Goal: Transaction & Acquisition: Purchase product/service

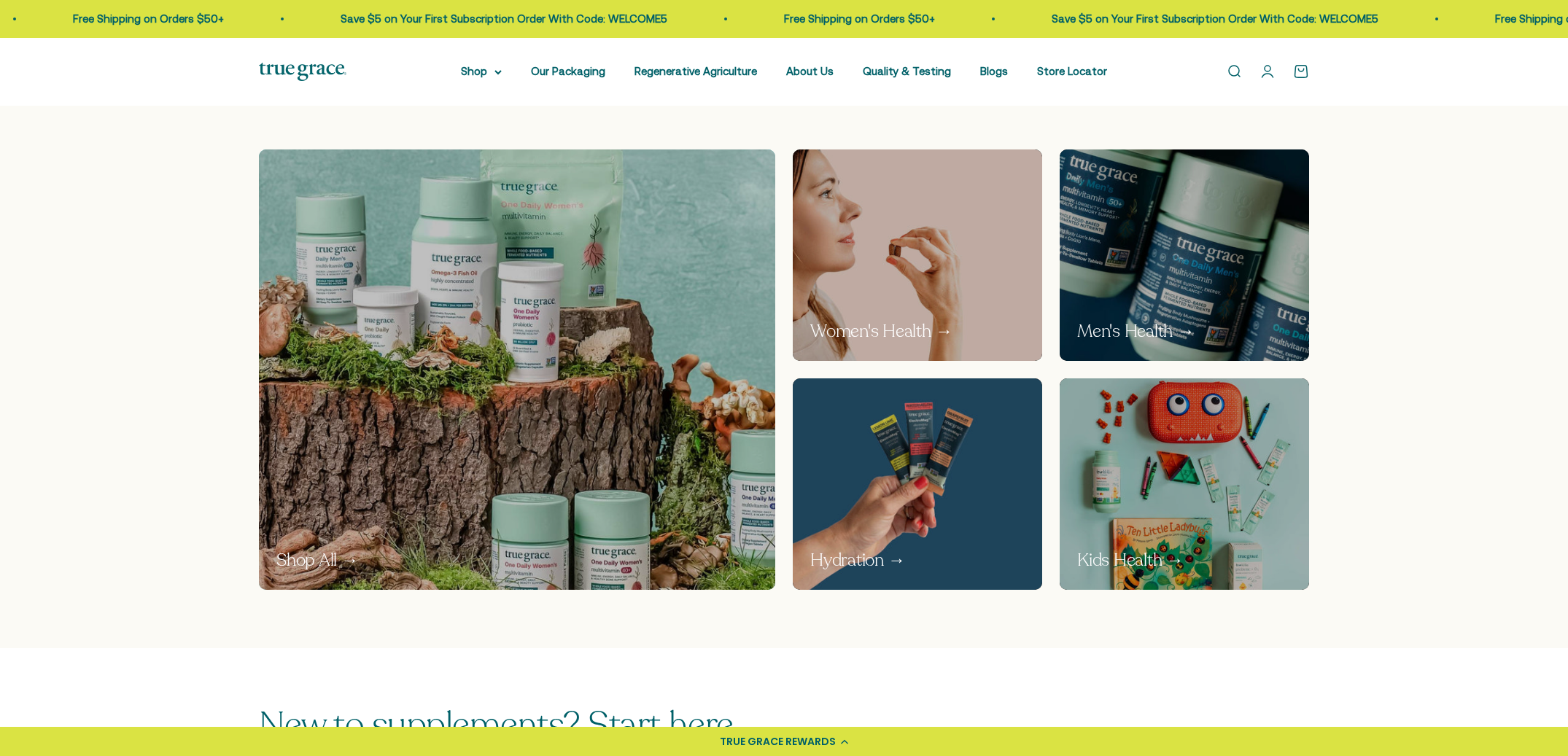
scroll to position [1510, 0]
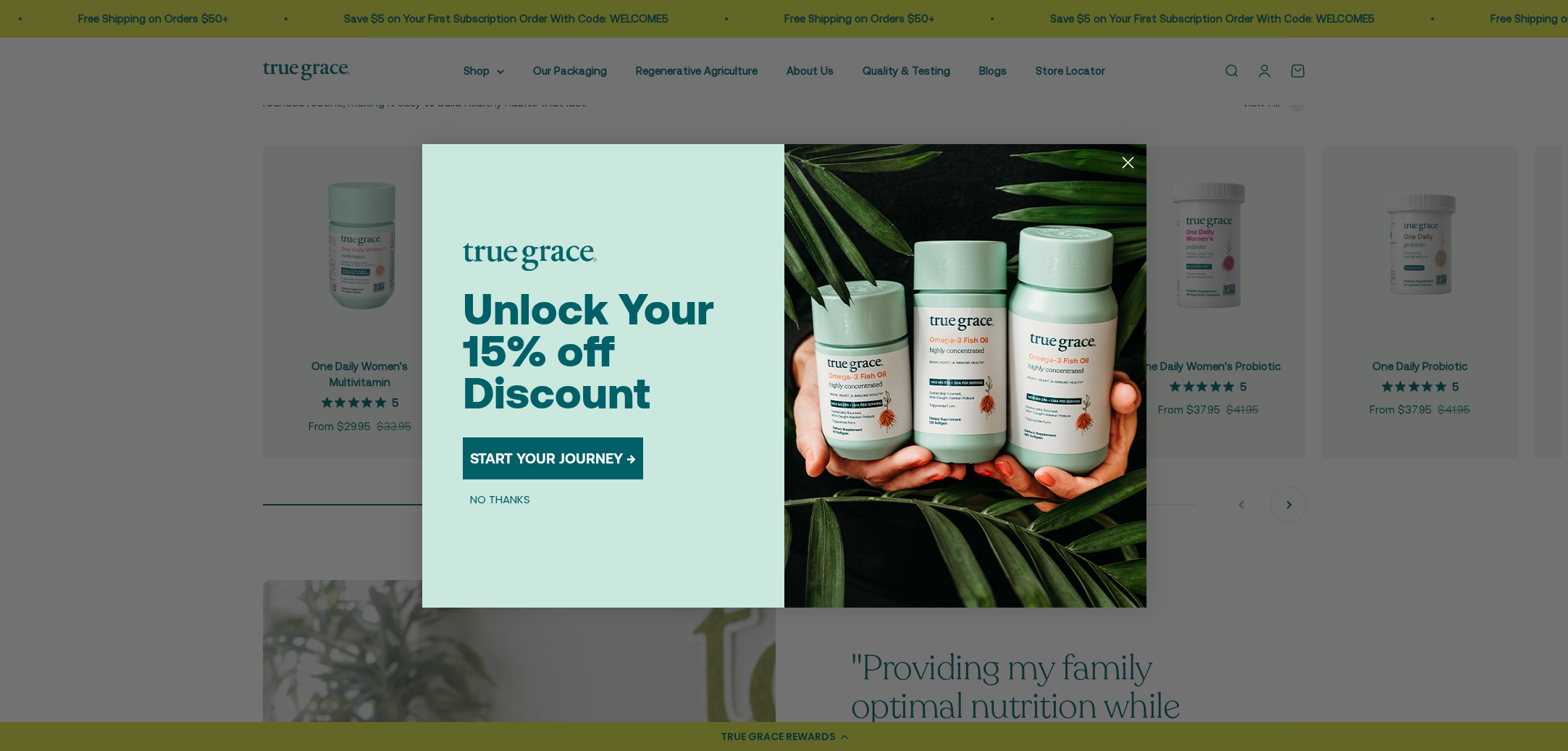
click at [1129, 166] on circle "Close dialog" at bounding box center [1127, 162] width 24 height 24
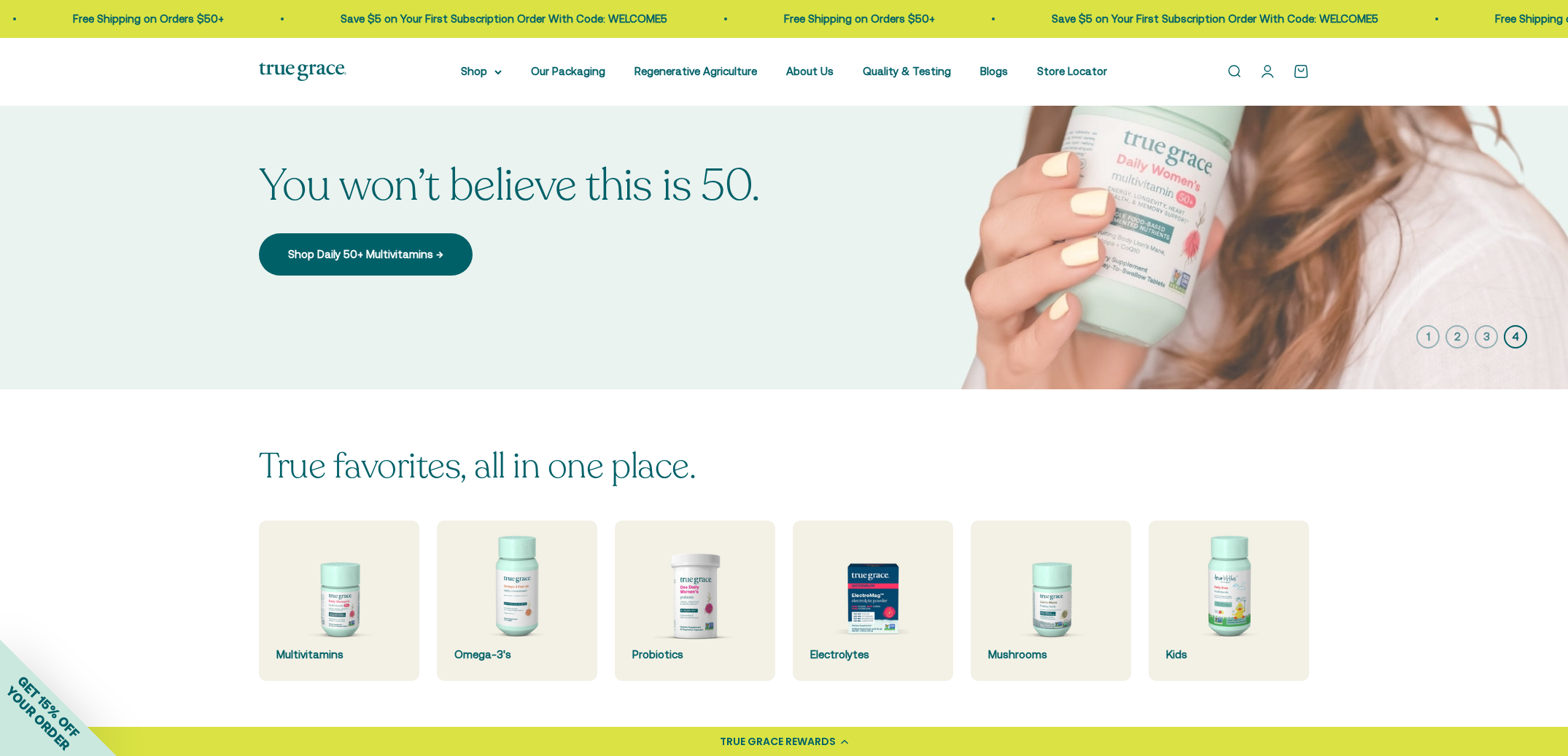
scroll to position [0, 0]
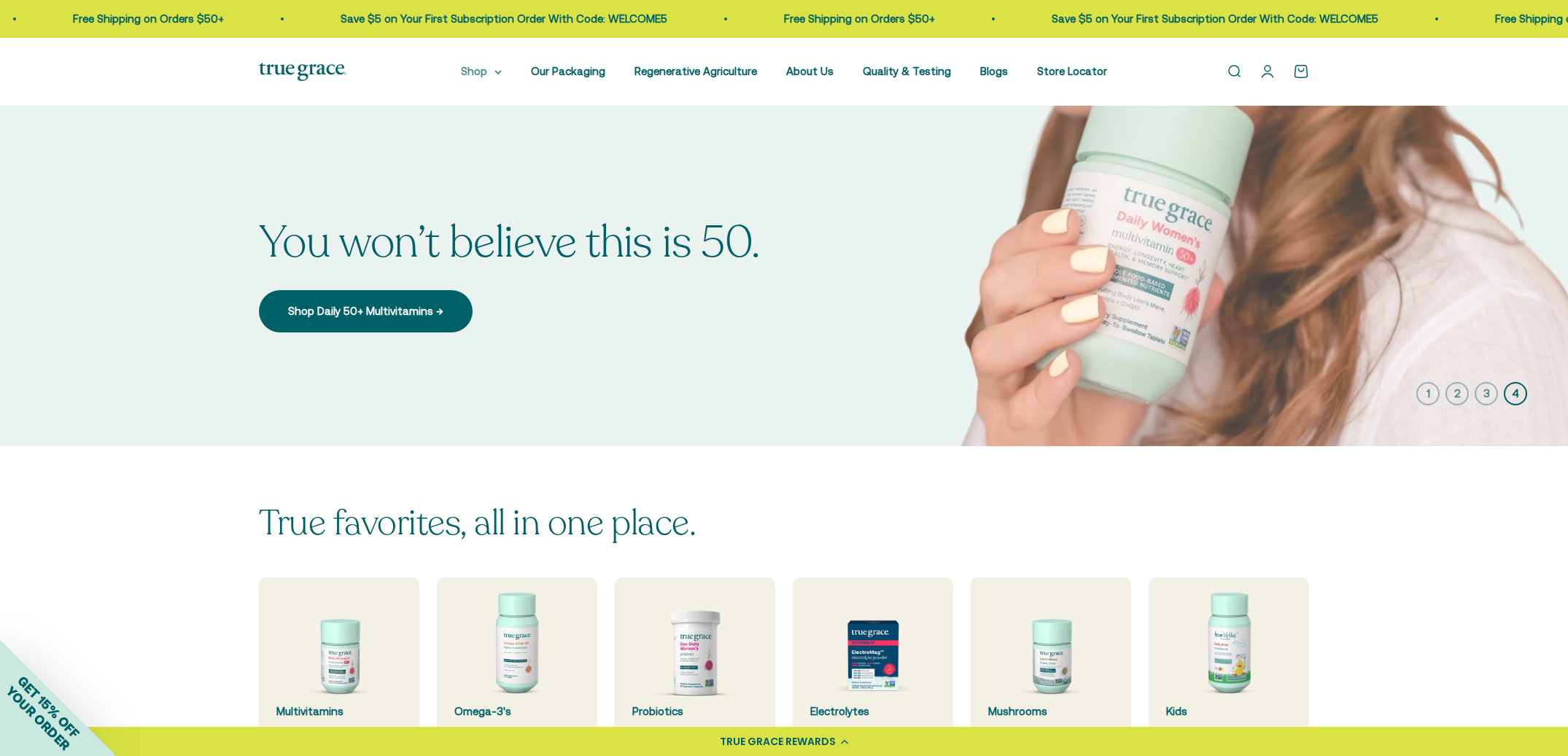
click at [502, 73] on icon at bounding box center [498, 72] width 8 height 5
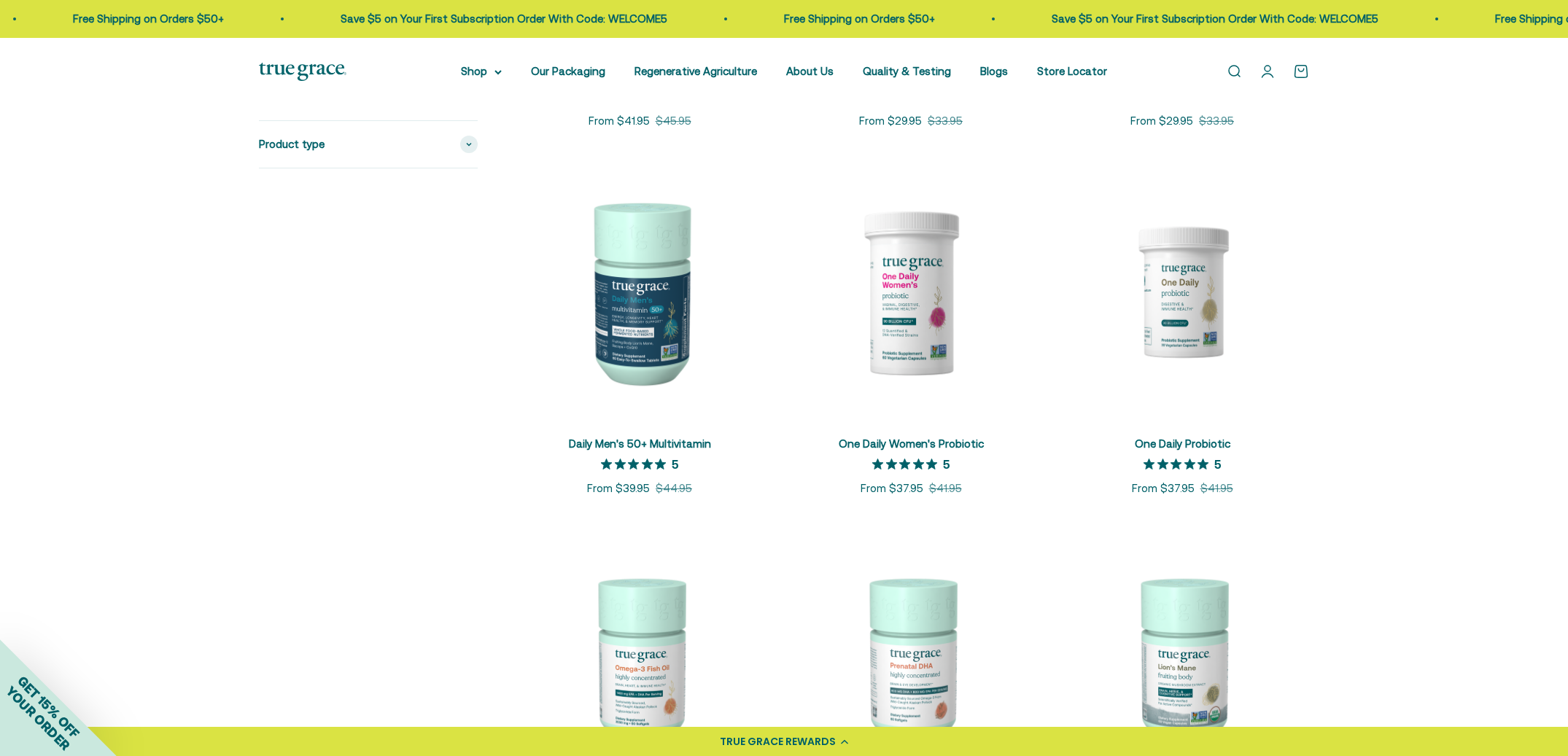
scroll to position [717, 0]
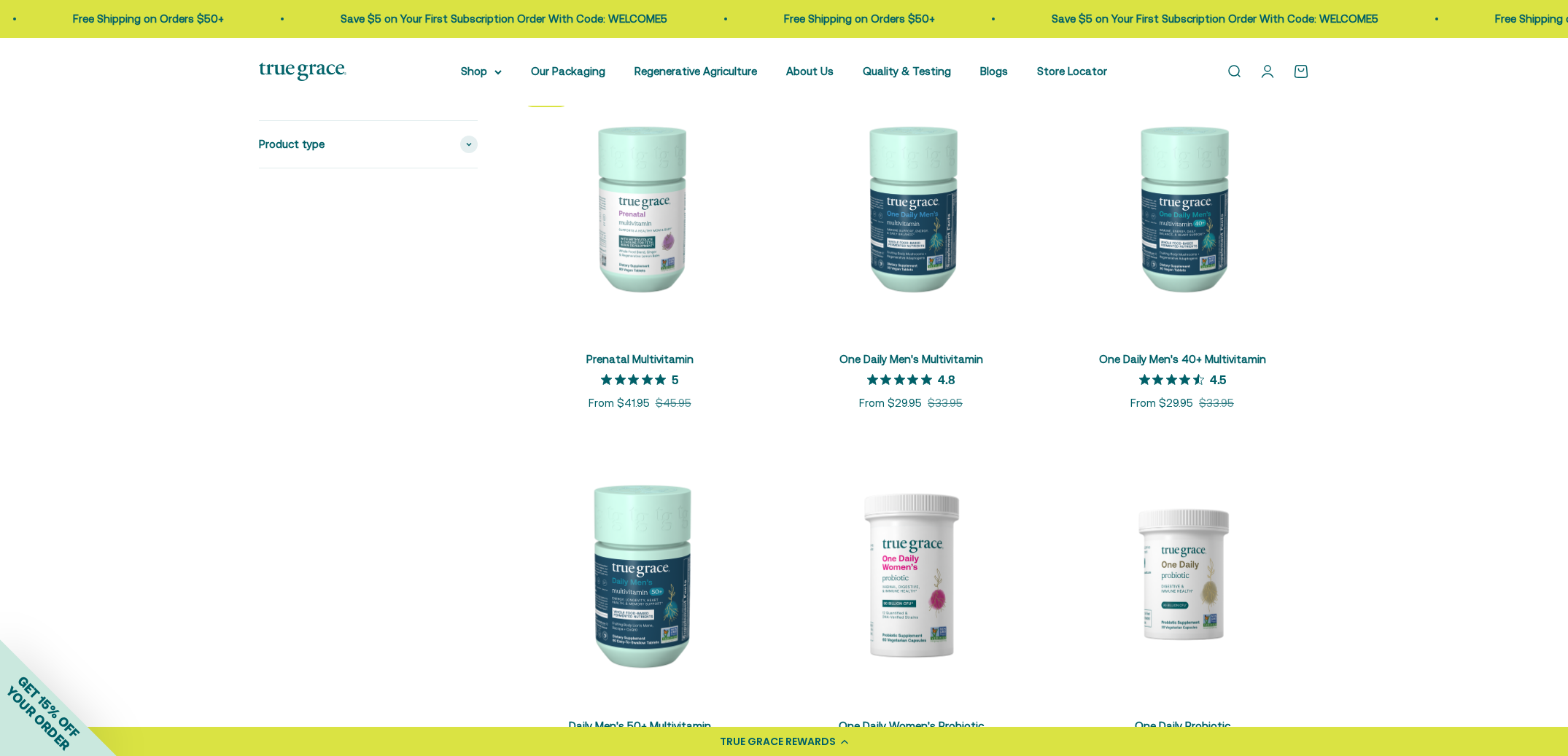
click at [639, 285] on img at bounding box center [640, 207] width 254 height 254
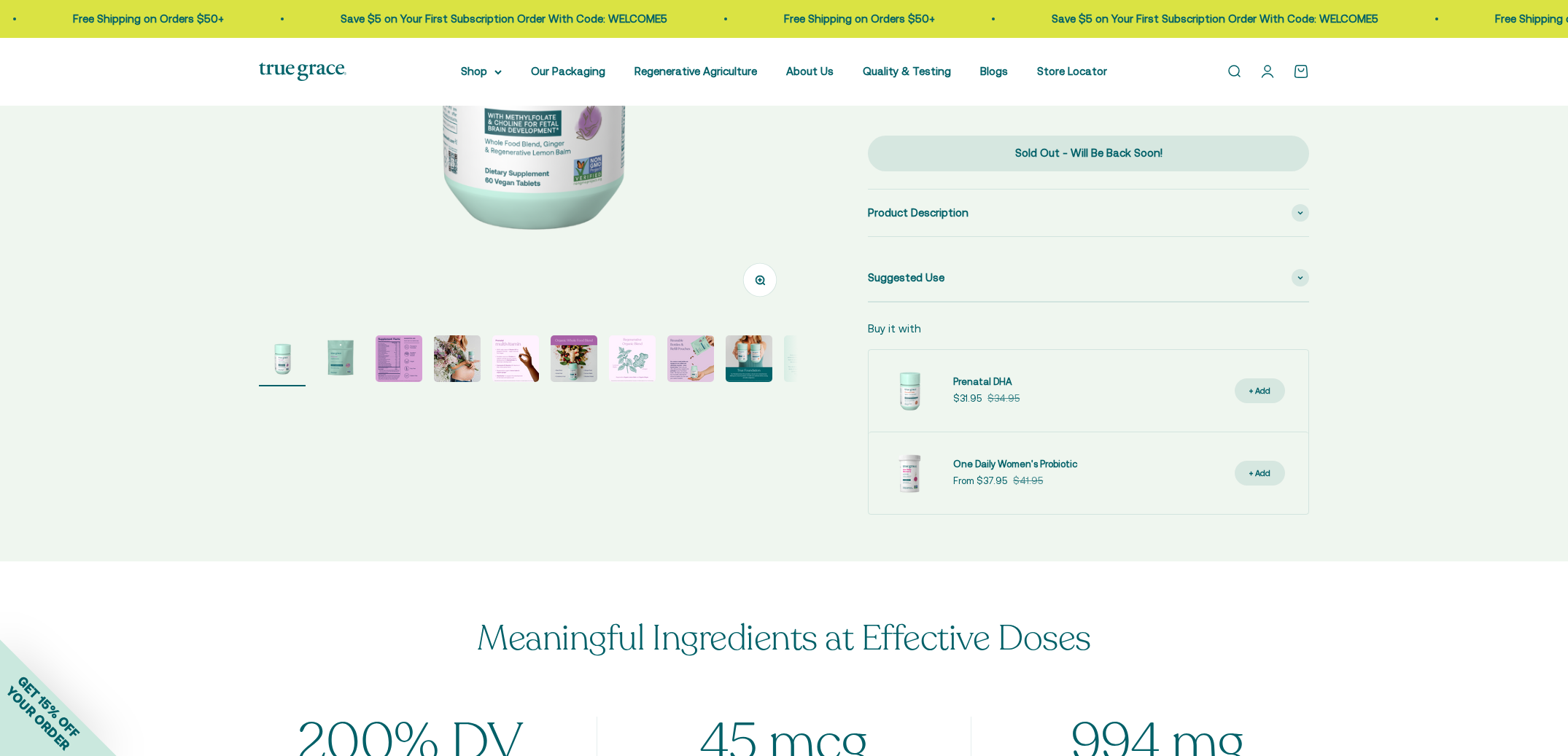
select select "3"
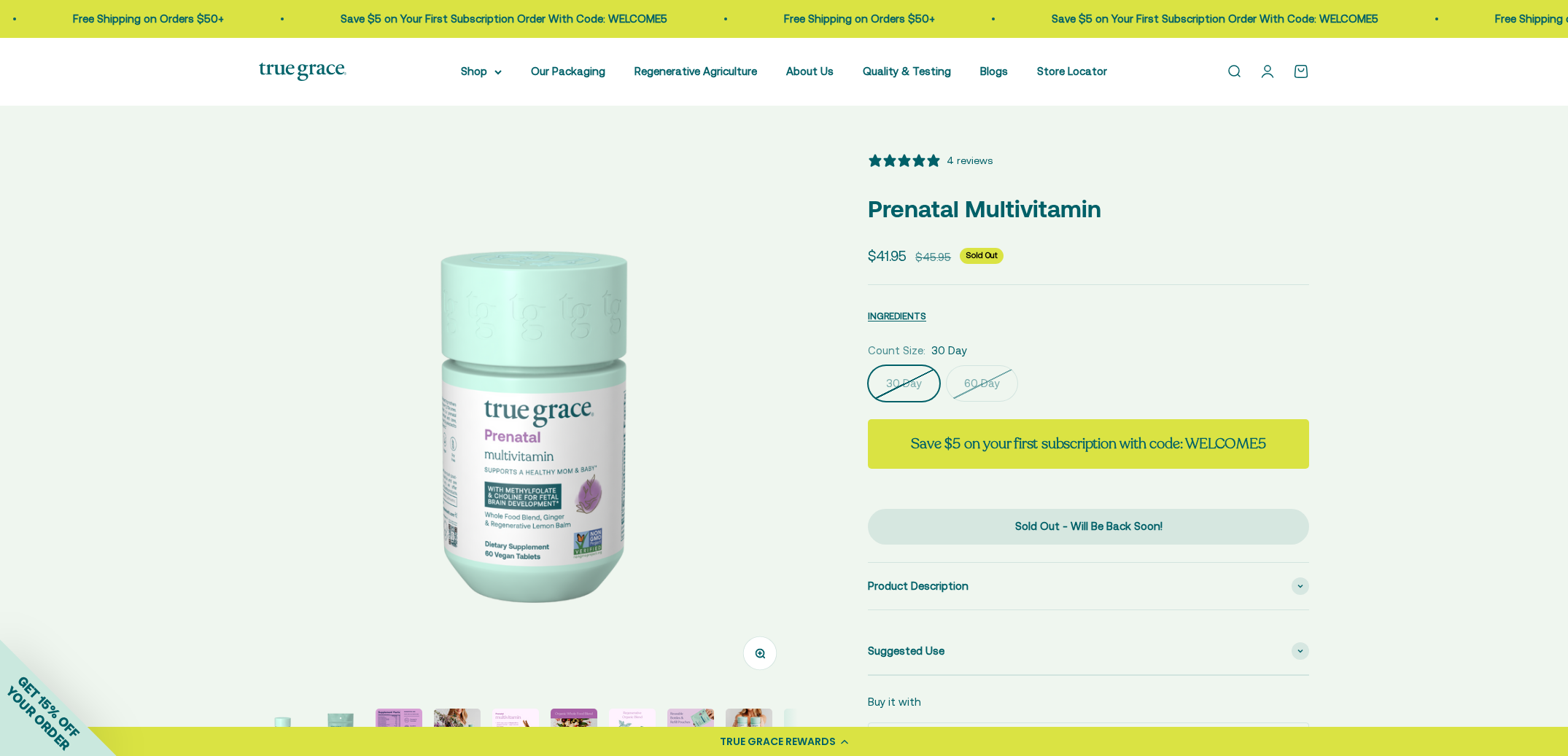
click at [343, 67] on img at bounding box center [303, 71] width 87 height 18
